Goal: Communication & Community: Answer question/provide support

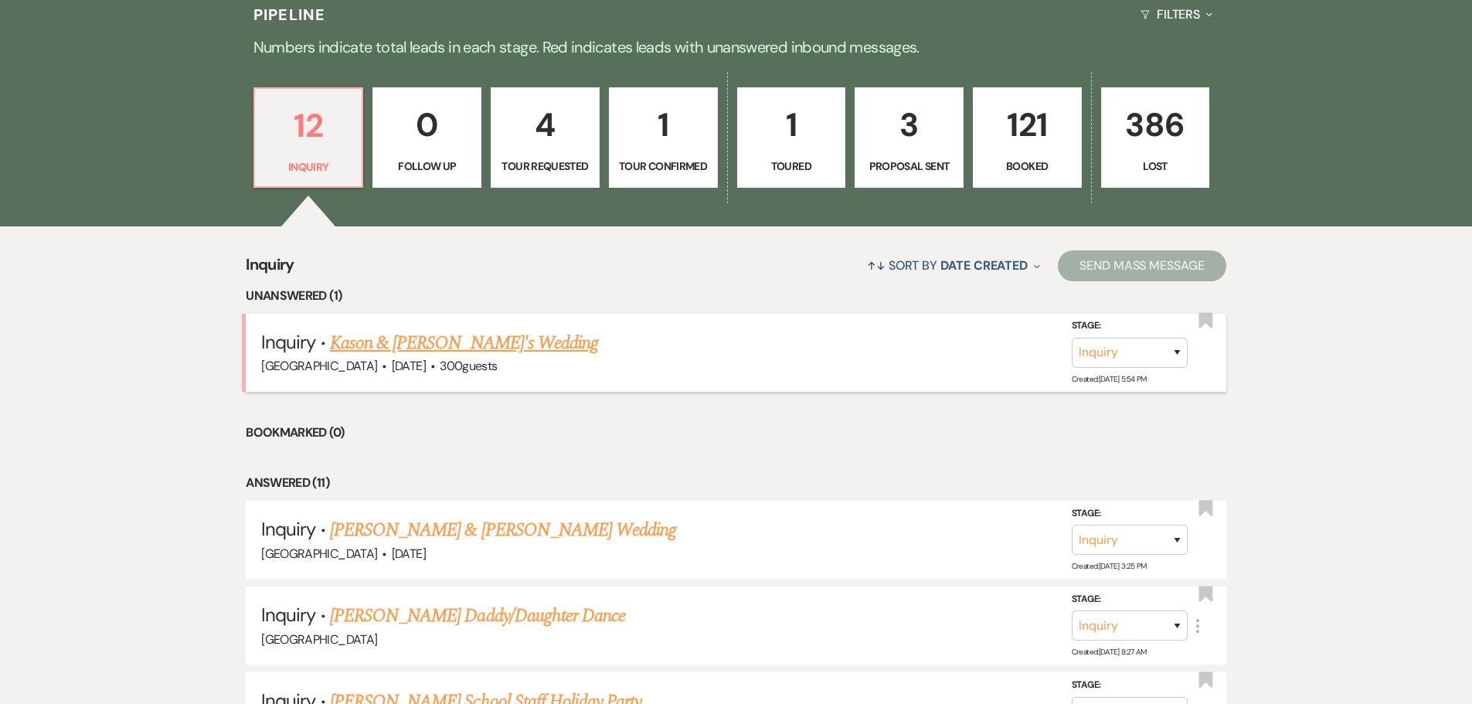
click at [434, 342] on link "Kason & [PERSON_NAME]'s Wedding" at bounding box center [464, 343] width 268 height 28
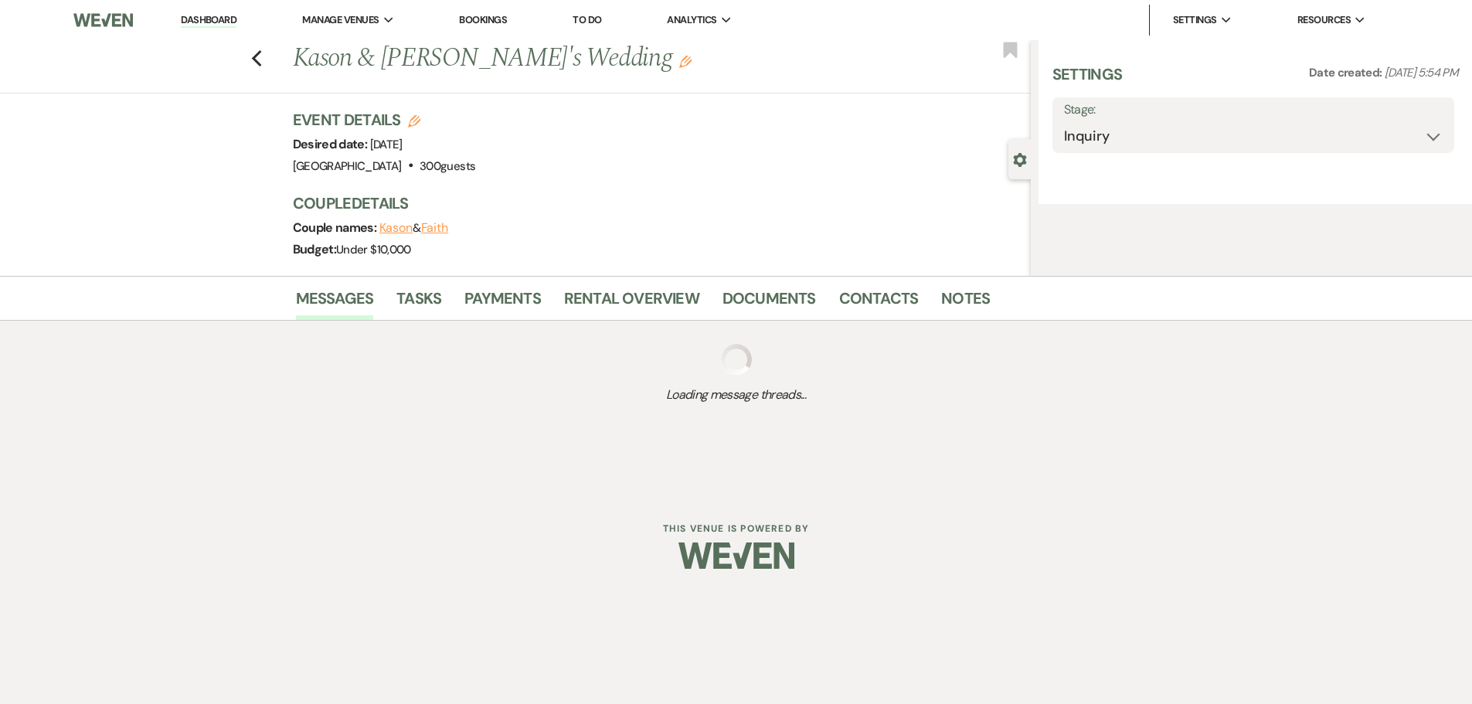
select select "5"
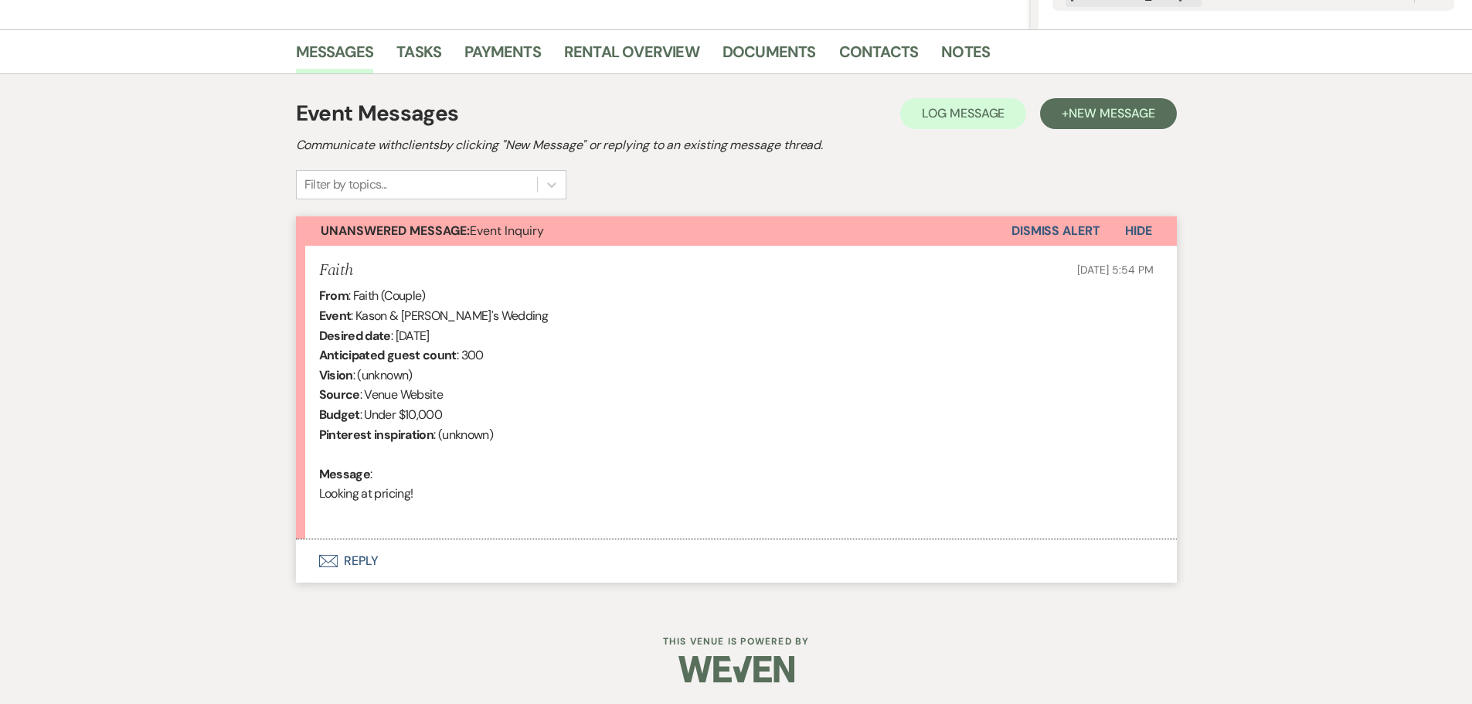
scroll to position [360, 0]
click at [355, 558] on button "Envelope Reply" at bounding box center [736, 559] width 881 height 43
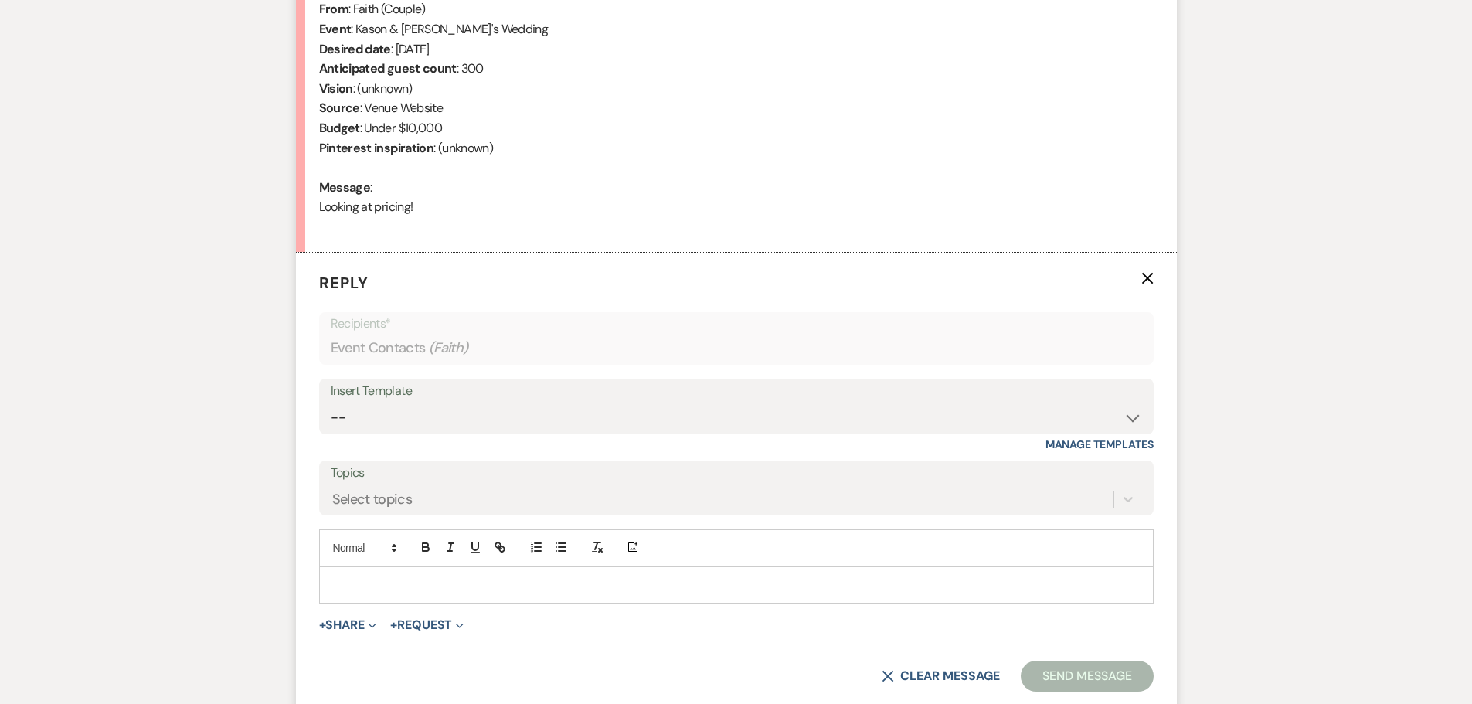
scroll to position [655, 0]
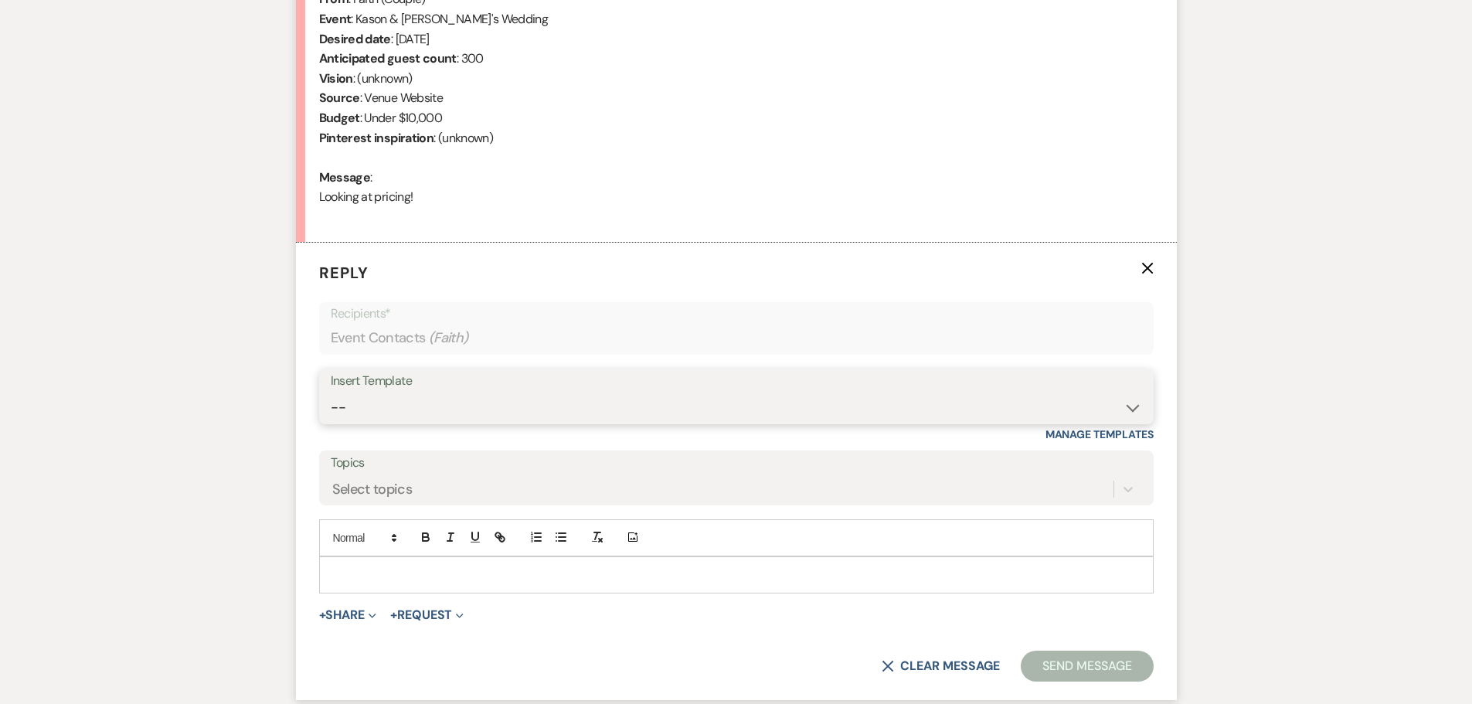
click at [516, 404] on select "-- Weven Planning Portal Introduction (Booked Events) Initial Inquiry Response …" at bounding box center [736, 408] width 811 height 30
select select "1812"
click at [331, 393] on select "-- Weven Planning Portal Introduction (Booked Events) Initial Inquiry Response …" at bounding box center [736, 408] width 811 height 30
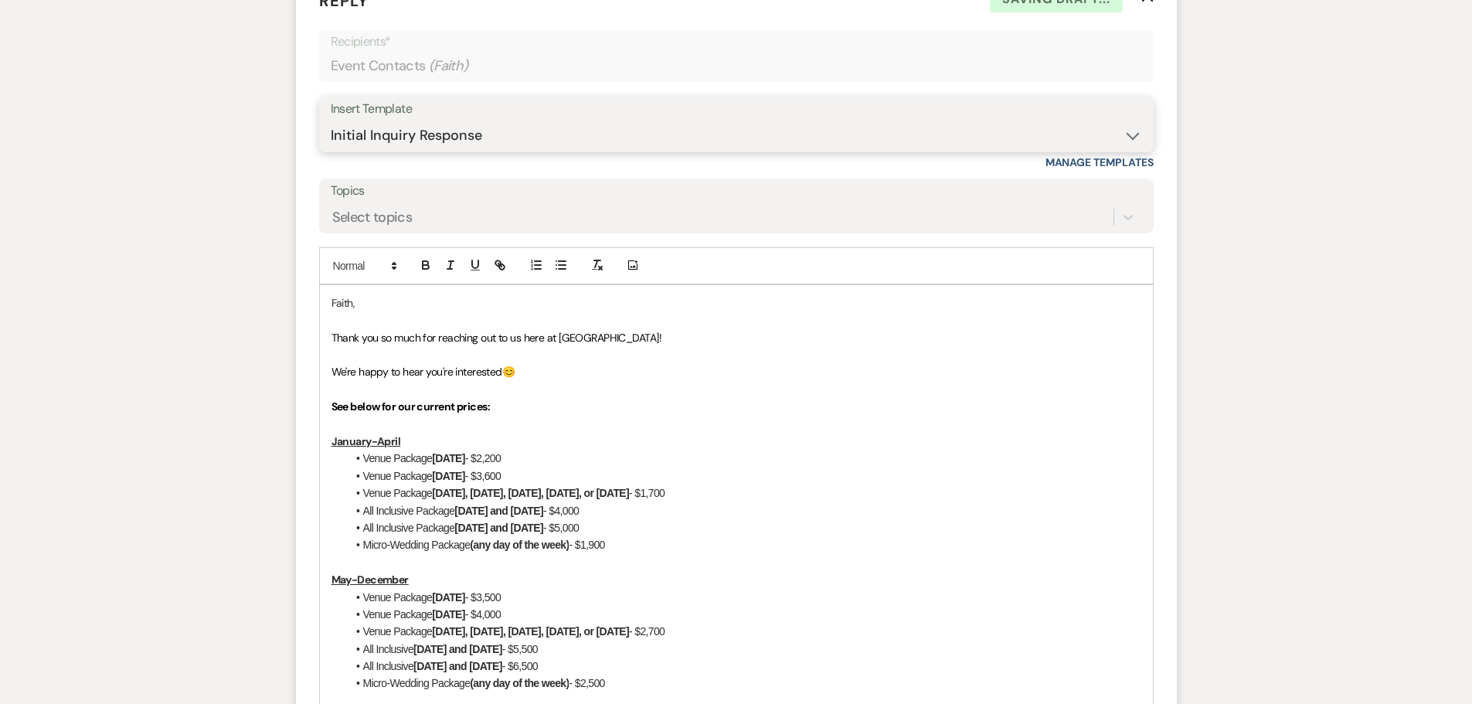
scroll to position [964, 0]
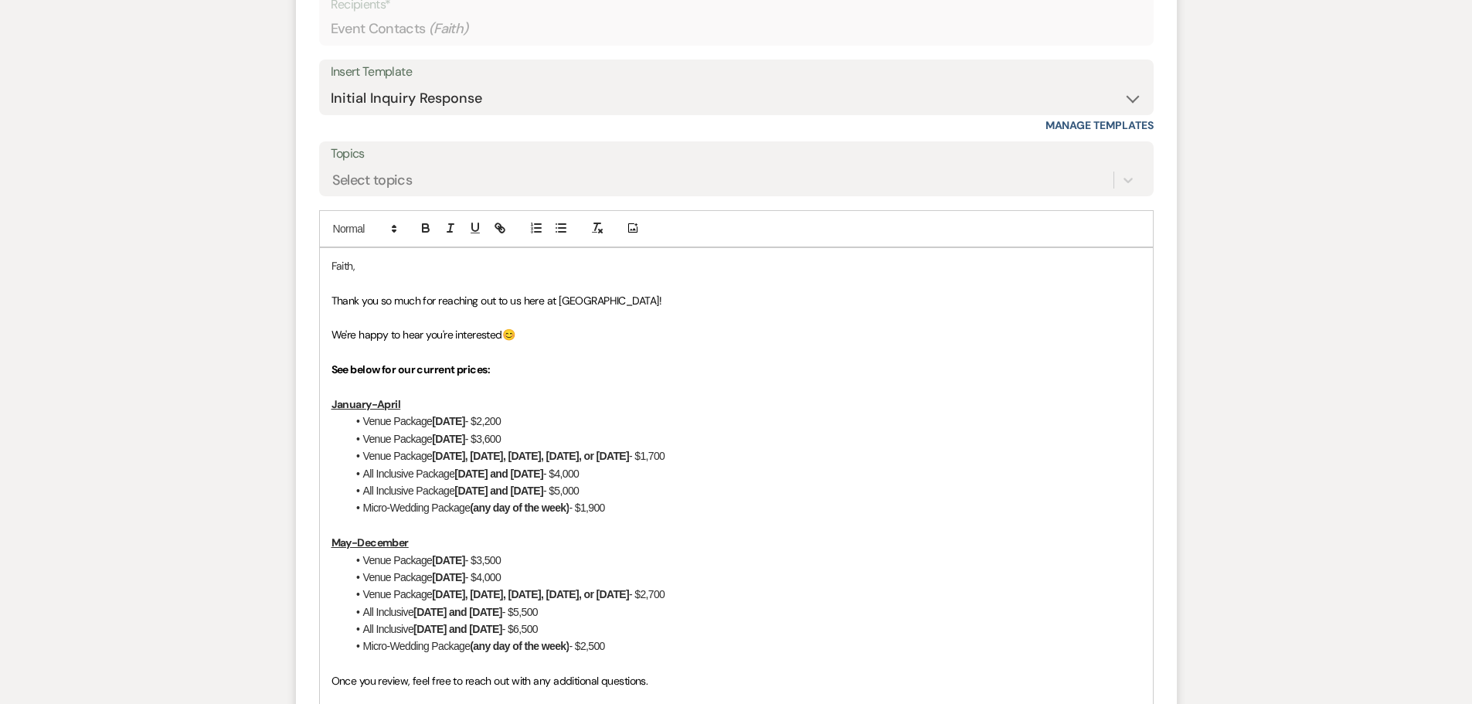
click at [500, 379] on p at bounding box center [736, 387] width 810 height 17
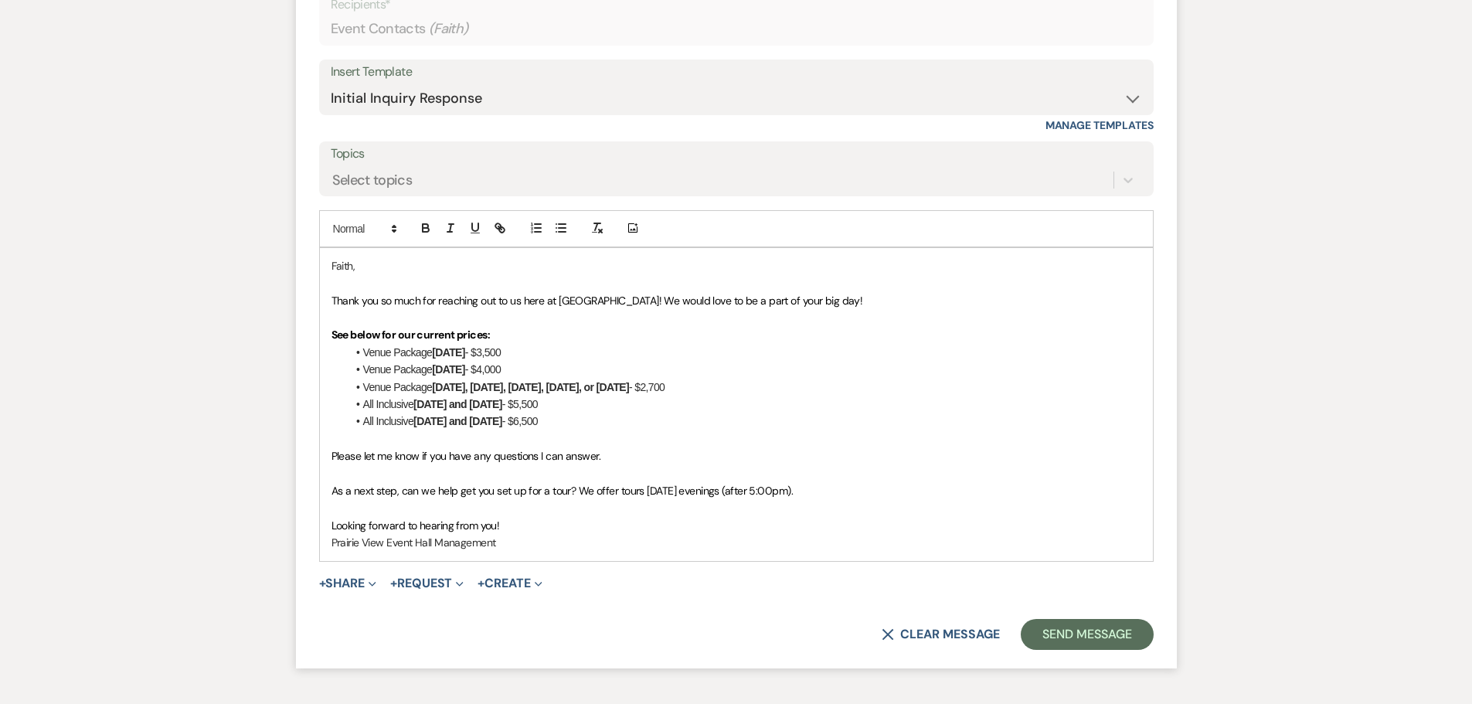
click at [529, 299] on span "Thank you so much for reaching out to us here at Prairie View Event Hall! We wo…" at bounding box center [597, 301] width 532 height 14
click at [430, 334] on strong "See below for our current prices:" at bounding box center [410, 335] width 159 height 14
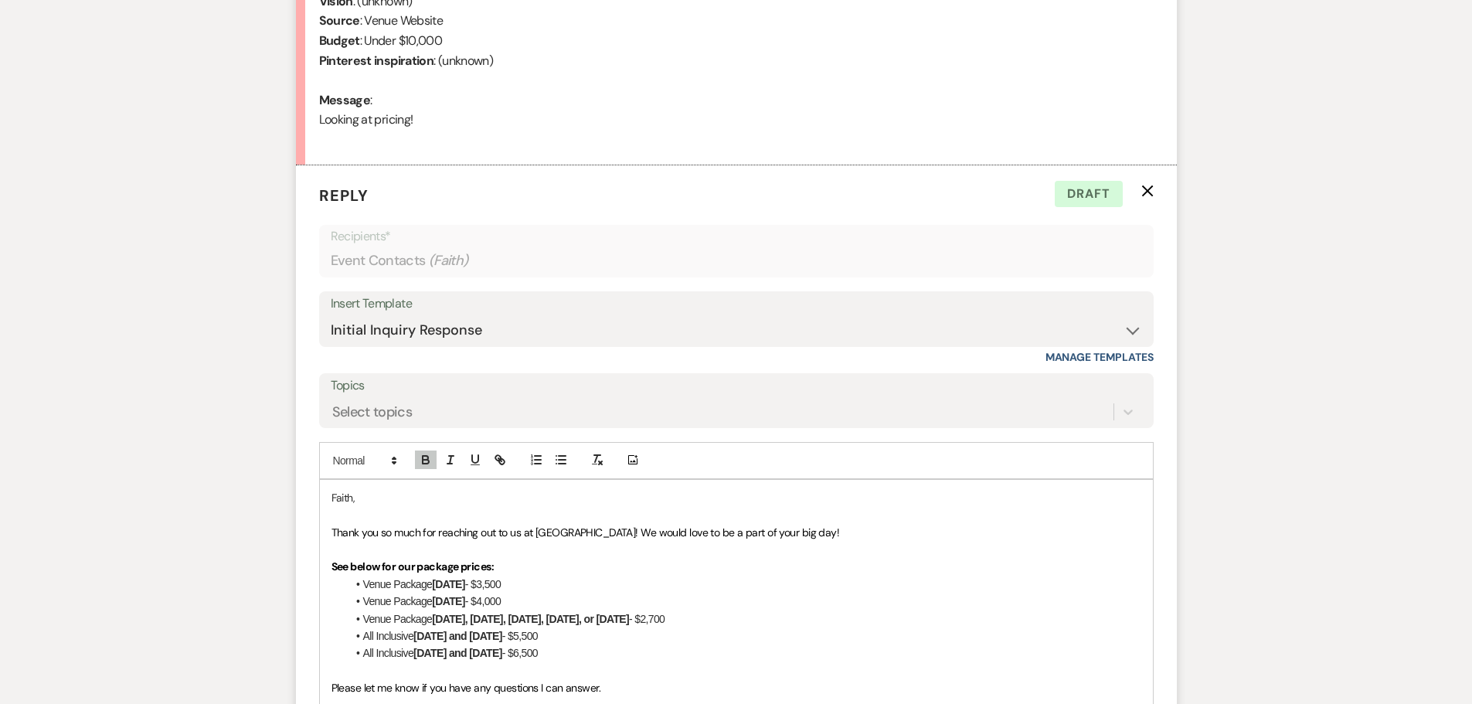
scroll to position [810, 0]
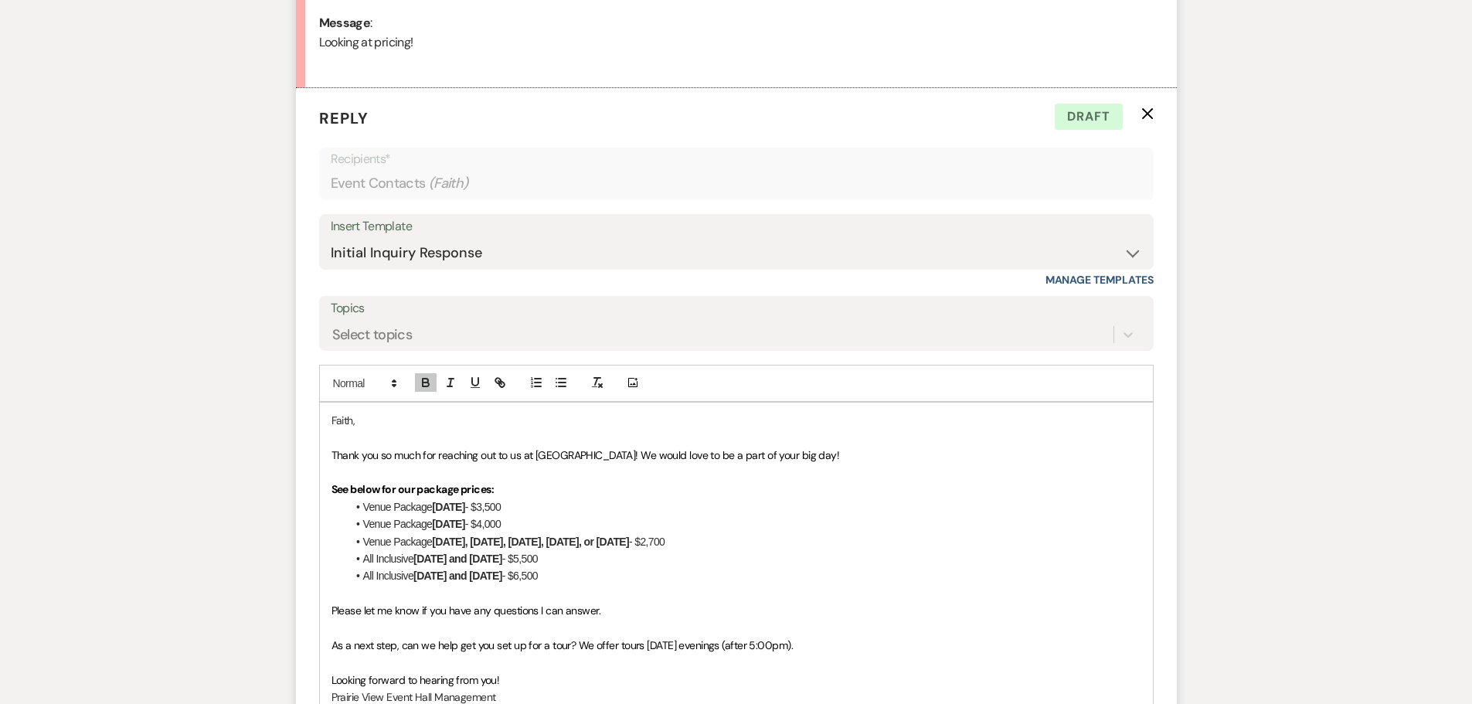
click at [526, 500] on li "Venue Package Friday - $3,500" at bounding box center [744, 506] width 794 height 17
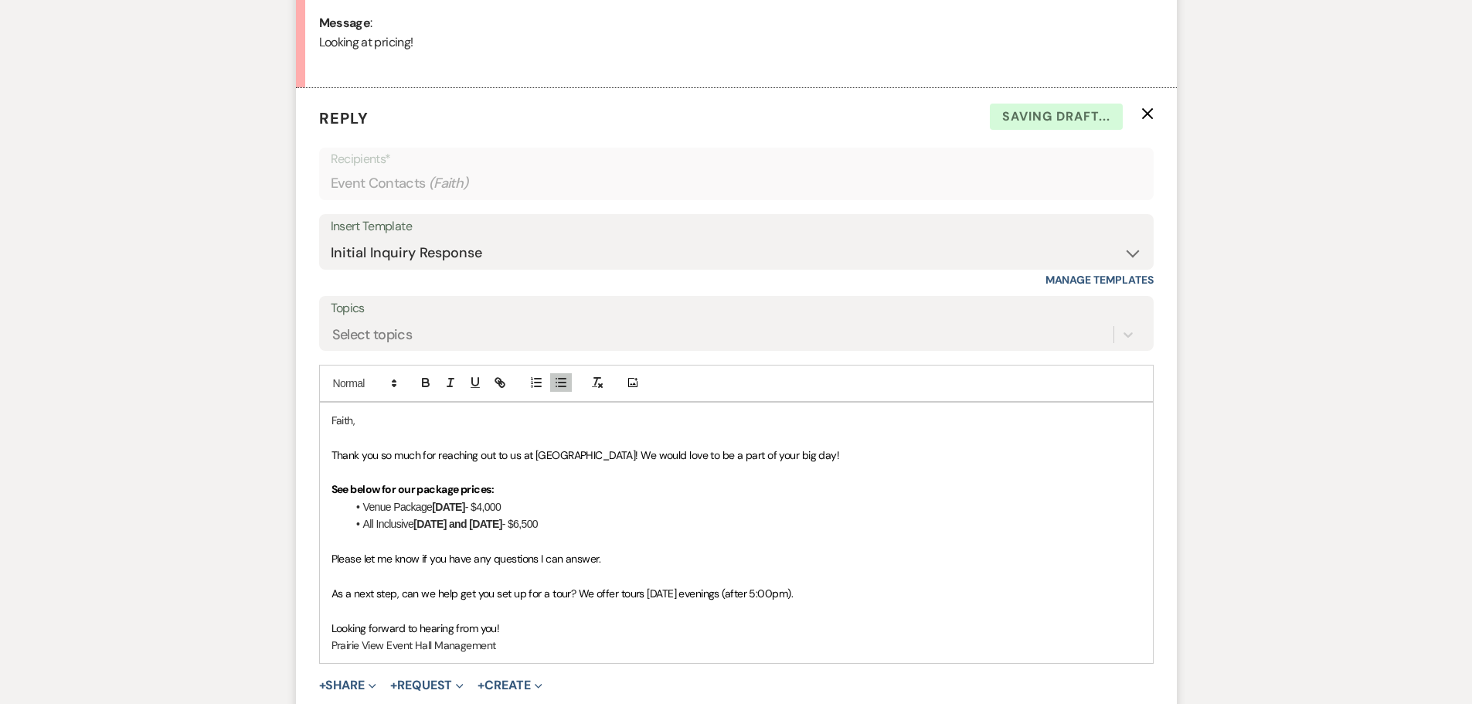
click at [404, 491] on strong "See below for our package prices:" at bounding box center [412, 489] width 163 height 14
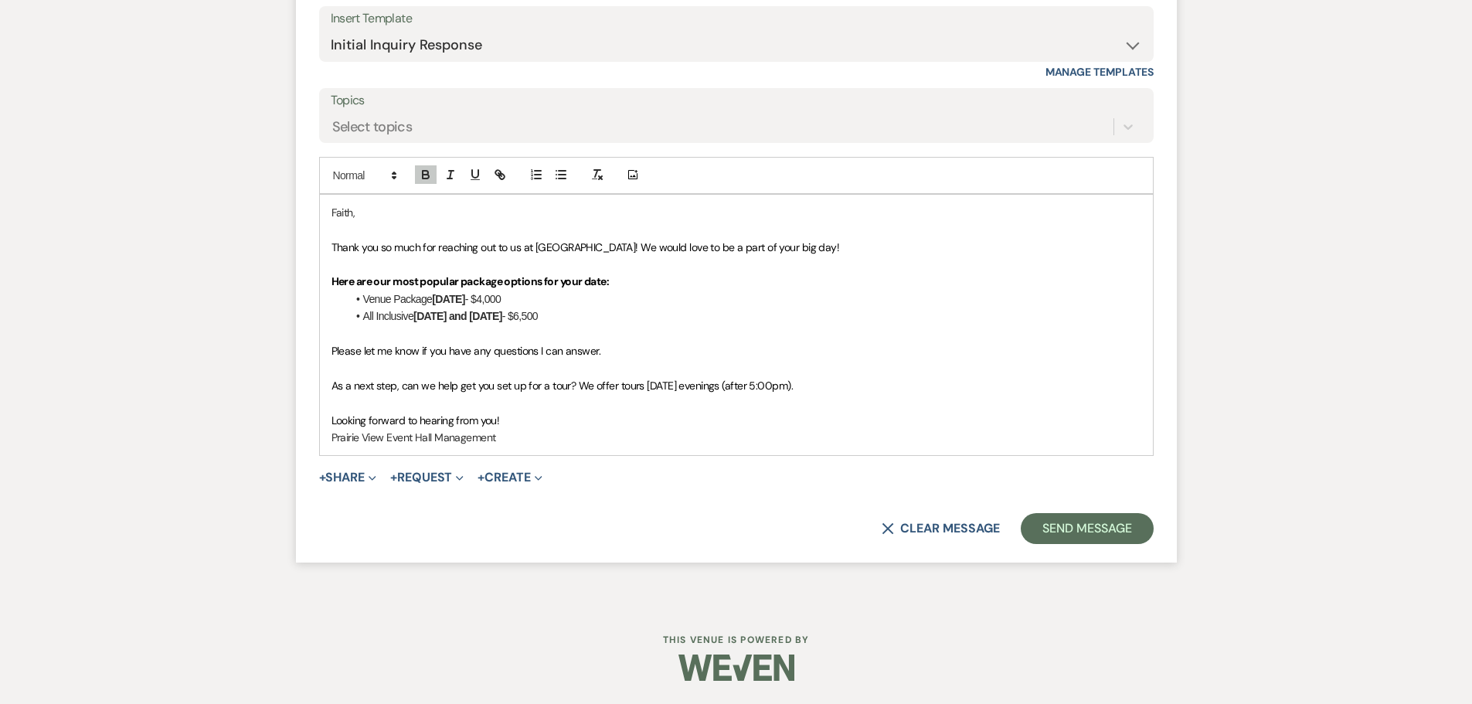
scroll to position [940, 0]
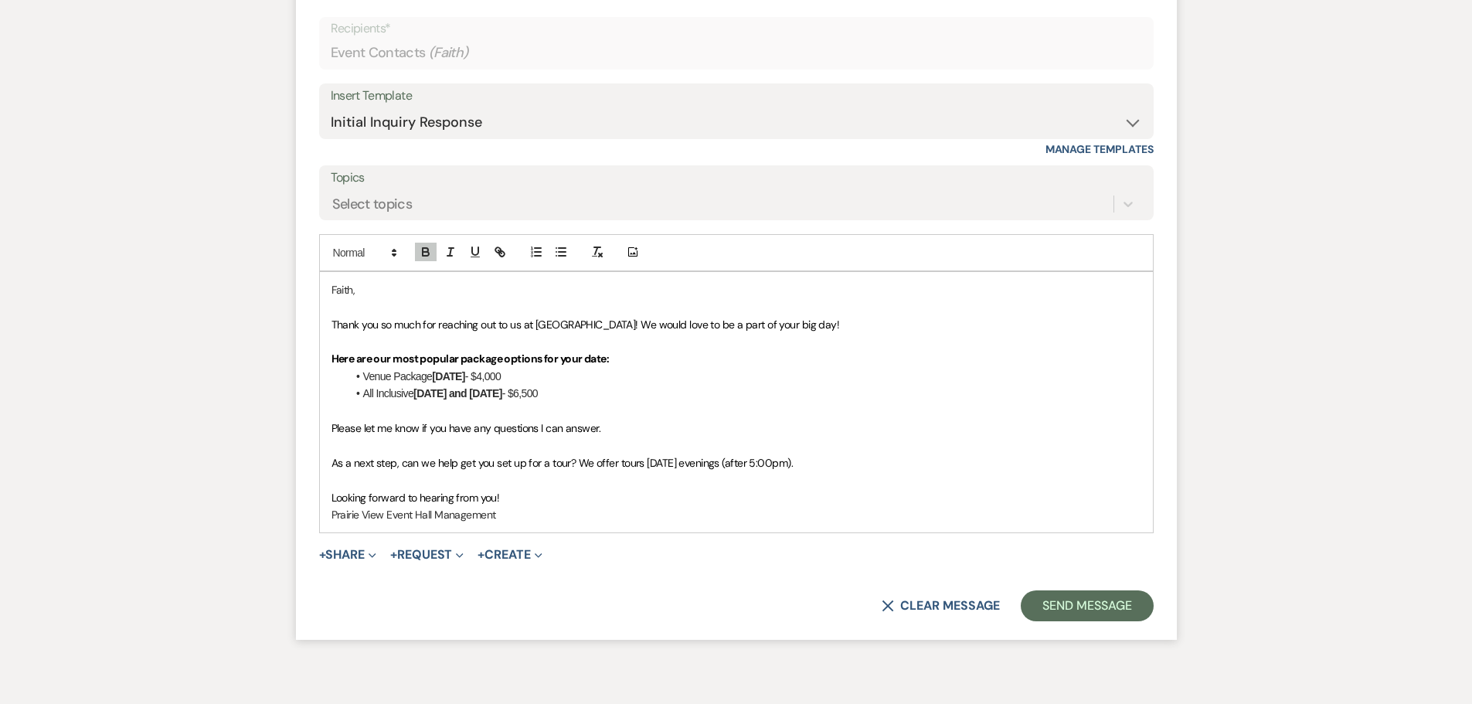
click at [484, 493] on span "Looking forward to hearing from you!" at bounding box center [415, 498] width 168 height 14
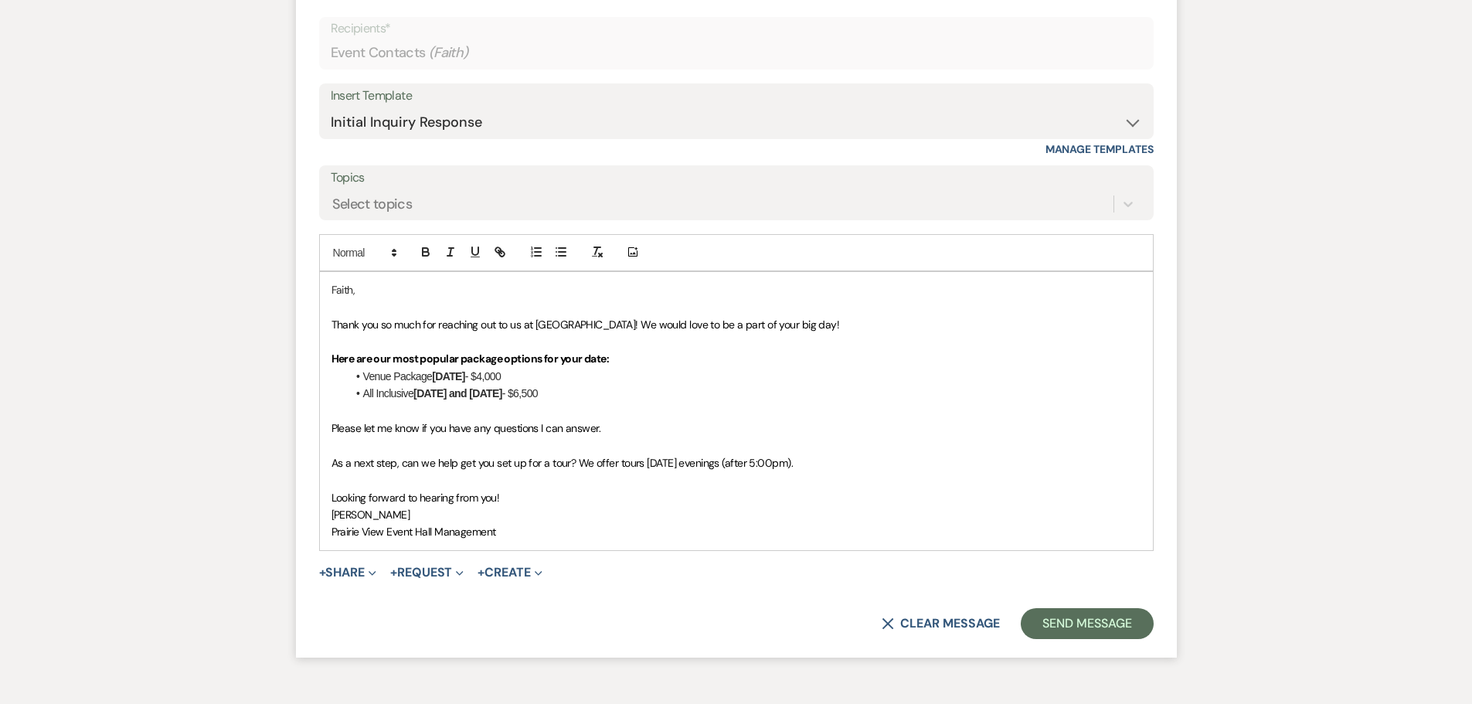
drag, startPoint x: 570, startPoint y: 460, endPoint x: 675, endPoint y: 565, distance: 148.6
click at [578, 469] on span "As a next step, can we help get you set up for a tour? We offer tours on Thursd…" at bounding box center [561, 463] width 461 height 14
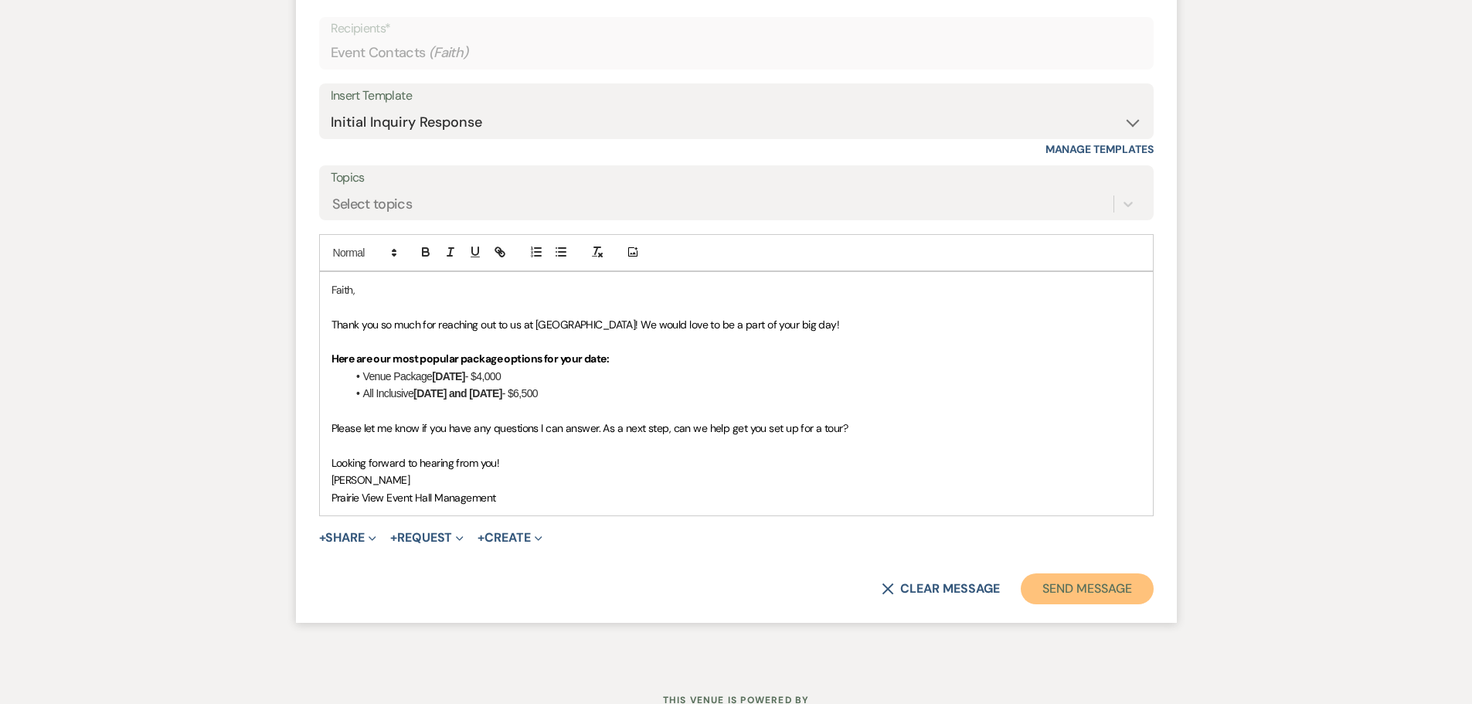
click at [1097, 590] on button "Send Message" at bounding box center [1087, 588] width 132 height 31
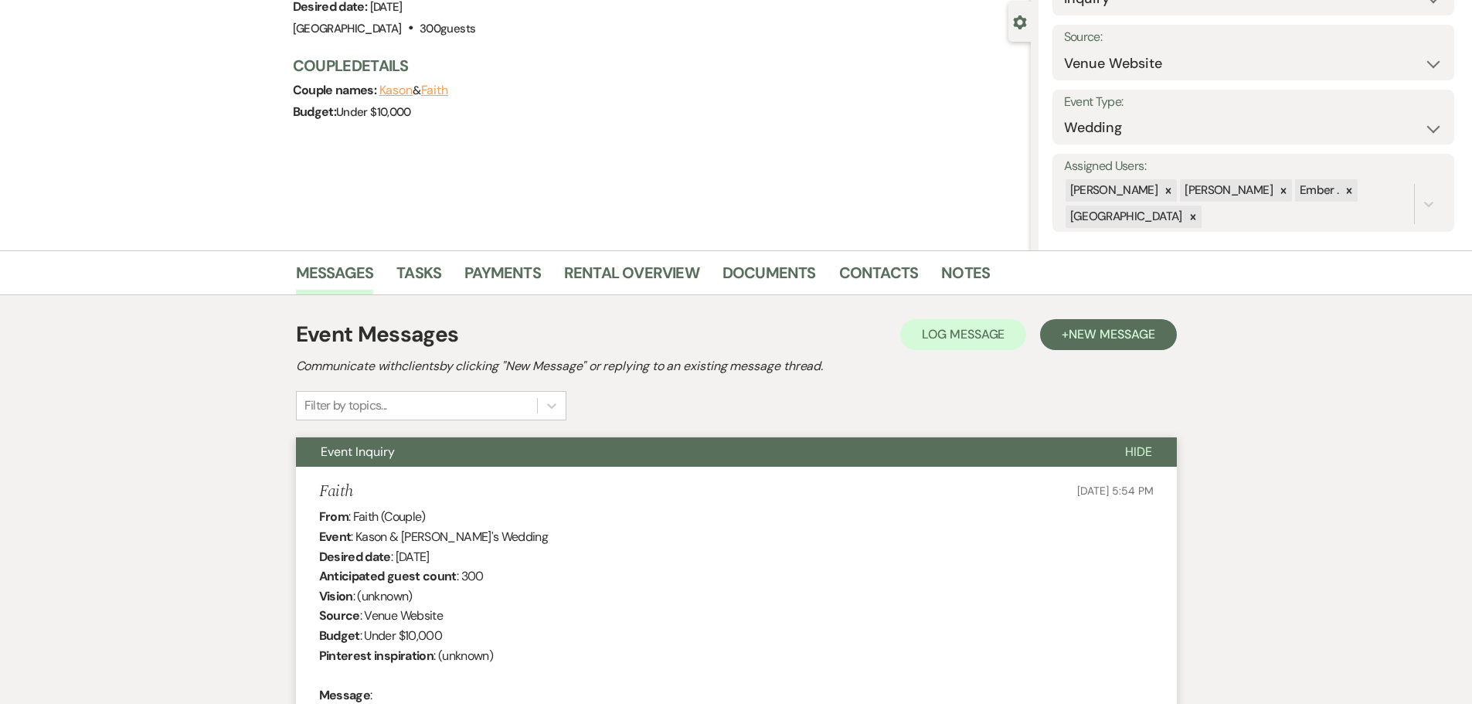
scroll to position [0, 0]
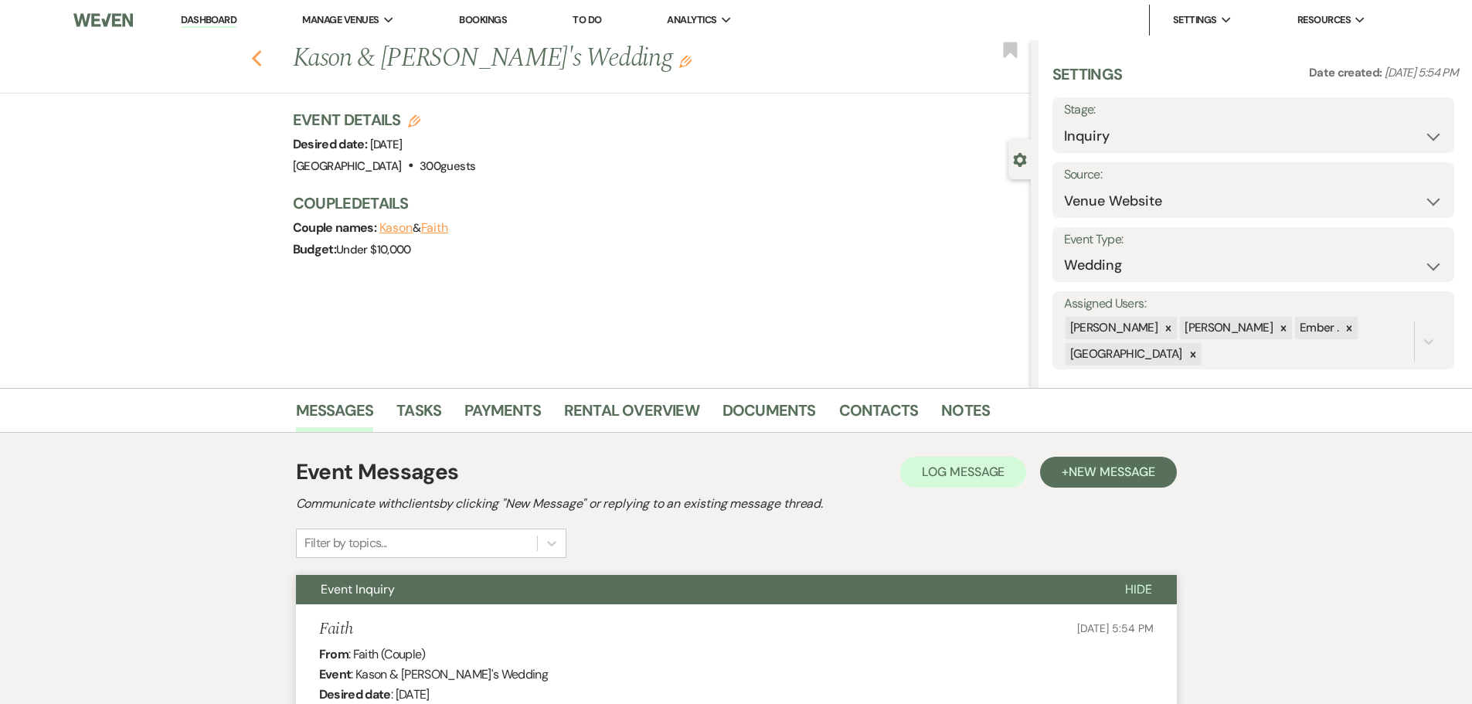
click at [257, 60] on icon "Previous" at bounding box center [257, 58] width 12 height 19
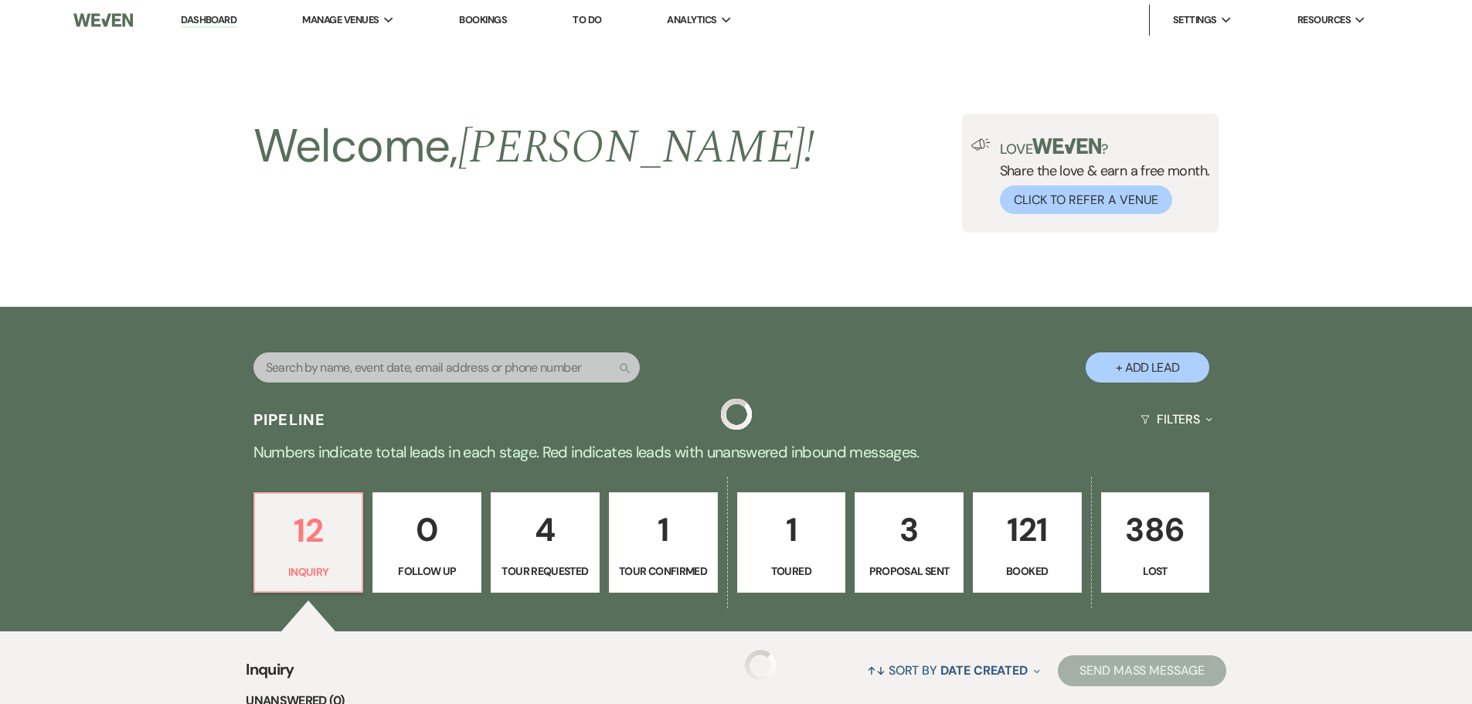
scroll to position [405, 0]
